Goal: Communication & Community: Answer question/provide support

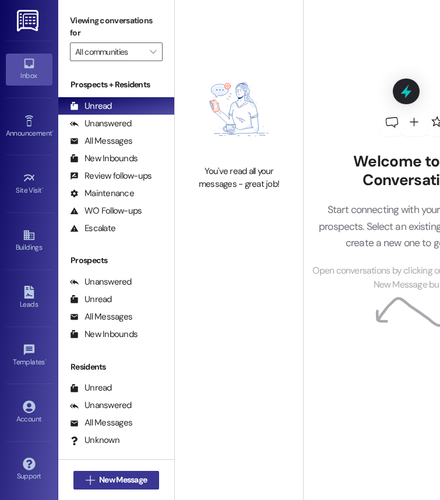
click at [93, 483] on button " New Message" at bounding box center [116, 480] width 86 height 19
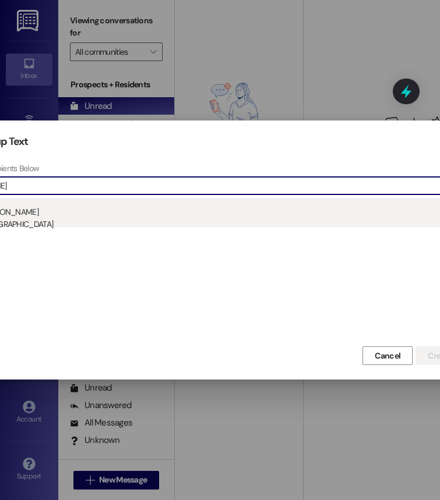
type input "[PERSON_NAME]"
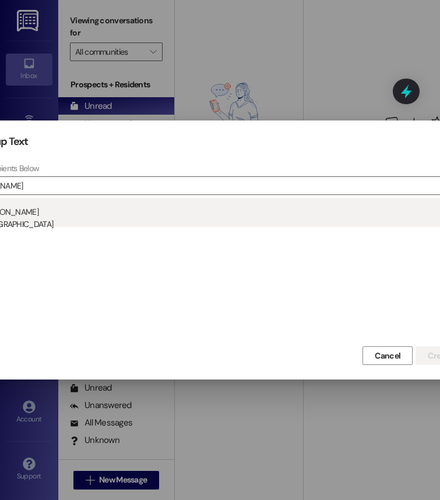
click at [123, 214] on div "Prospect: [PERSON_NAME] Property: [GEOGRAPHIC_DATA]" at bounding box center [221, 214] width 550 height 33
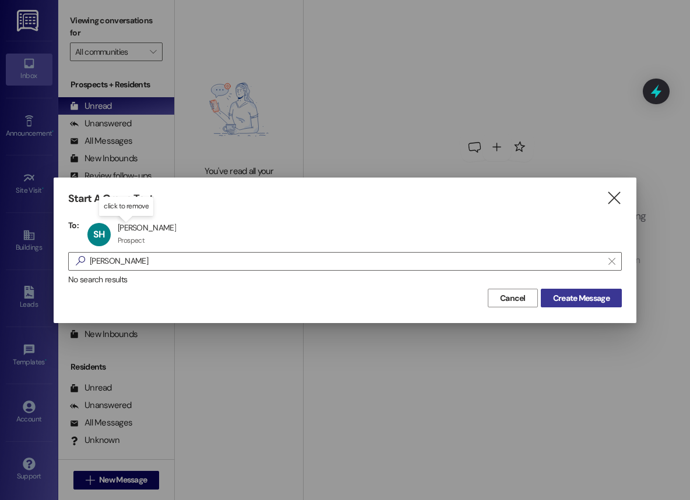
click at [439, 302] on span "Create Message" at bounding box center [581, 298] width 56 height 12
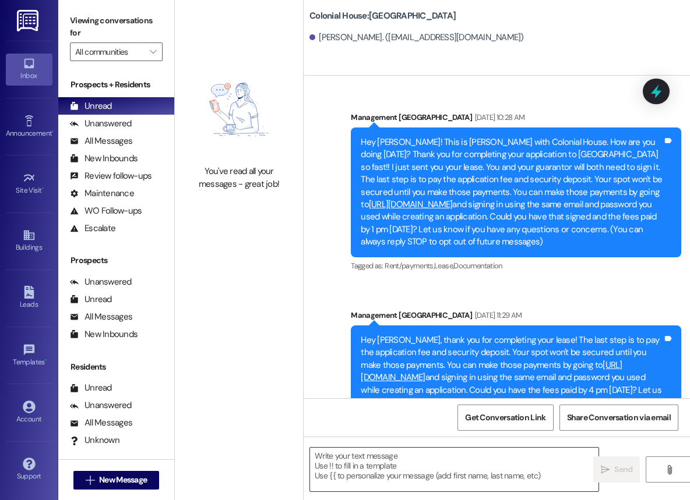
click at [371, 480] on textarea at bounding box center [454, 470] width 288 height 44
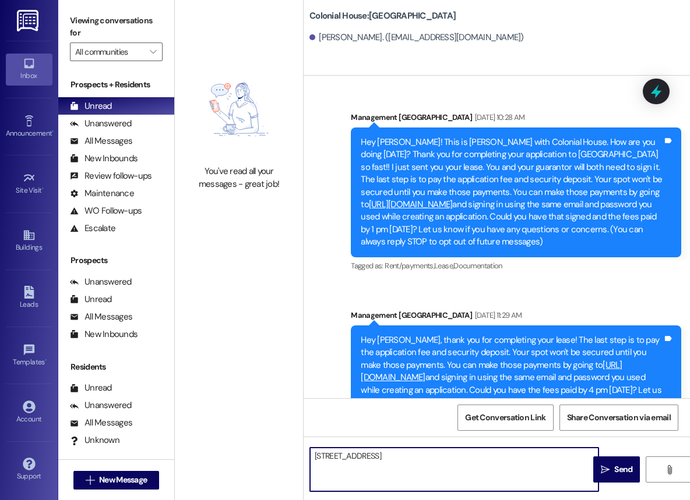
click at [387, 460] on textarea "[STREET_ADDRESS]" at bounding box center [454, 470] width 288 height 44
type textarea "[STREET_ADDRESS][US_STATE]"
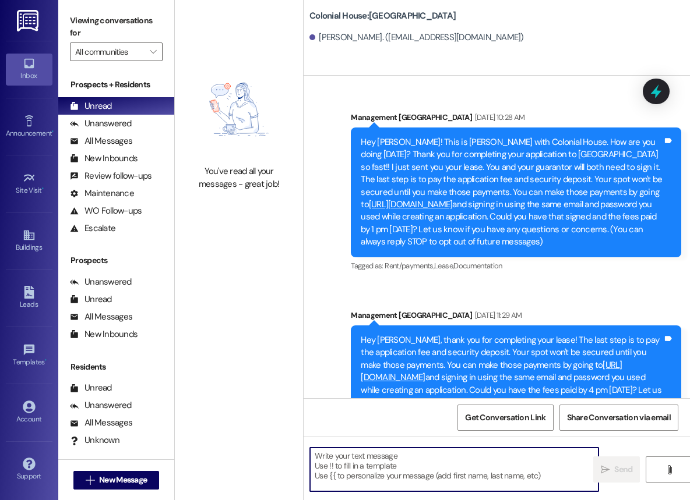
scroll to position [263, 0]
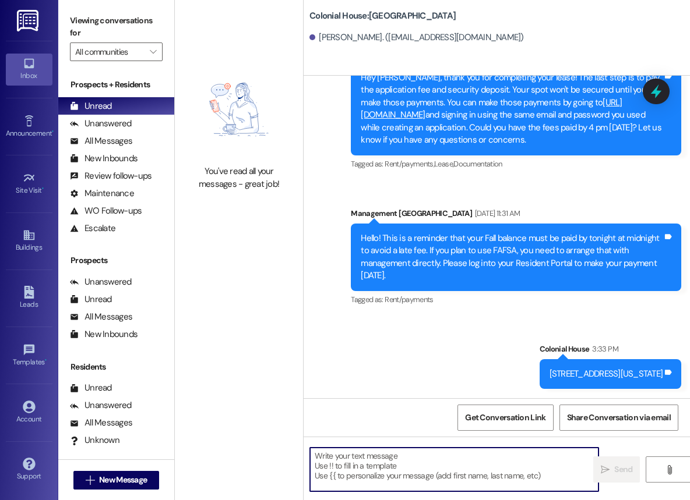
click at [439, 370] on div "[STREET_ADDRESS][US_STATE]" at bounding box center [606, 374] width 114 height 12
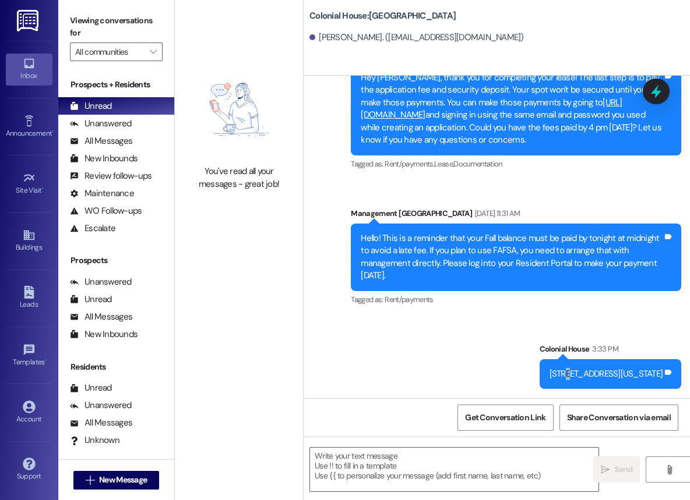
click at [439, 370] on div "[STREET_ADDRESS][US_STATE]" at bounding box center [606, 374] width 114 height 12
